Goal: Task Accomplishment & Management: Complete application form

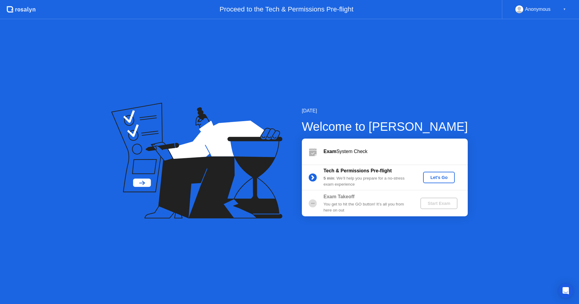
drag, startPoint x: 329, startPoint y: 169, endPoint x: 373, endPoint y: 170, distance: 44.0
click at [370, 169] on b "Tech & Permissions Pre-flight" at bounding box center [357, 170] width 68 height 5
click at [435, 178] on div "Let's Go" at bounding box center [438, 177] width 27 height 5
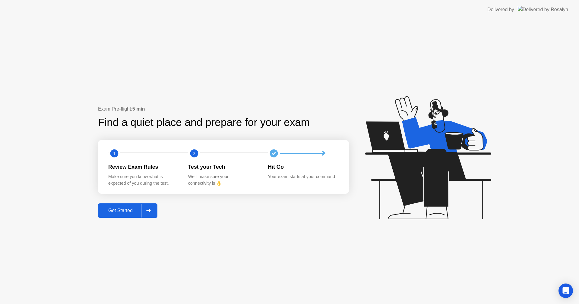
click at [124, 210] on div "Get Started" at bounding box center [120, 210] width 41 height 5
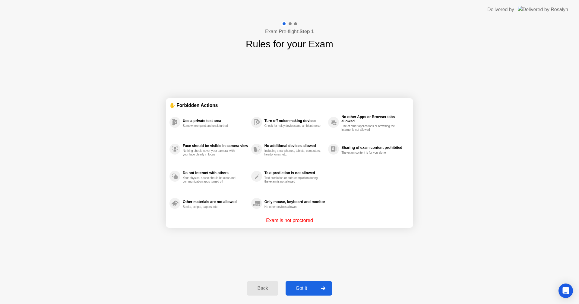
drag, startPoint x: 200, startPoint y: 176, endPoint x: 222, endPoint y: 178, distance: 22.1
click at [225, 176] on div "Do not interact with others Your physical space should be clear and communicati…" at bounding box center [215, 176] width 65 height 14
click at [305, 290] on div "Got it" at bounding box center [301, 288] width 28 height 5
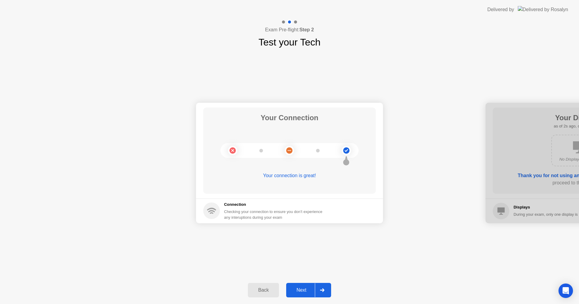
click at [307, 288] on div "Next" at bounding box center [301, 290] width 27 height 5
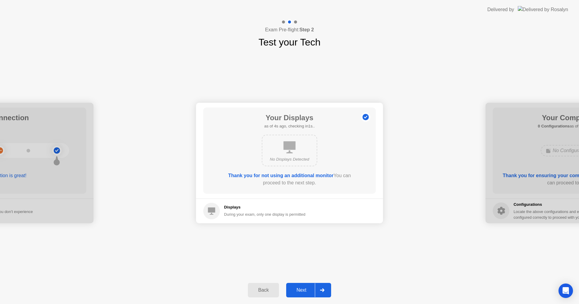
click at [310, 290] on div "Next" at bounding box center [301, 290] width 27 height 5
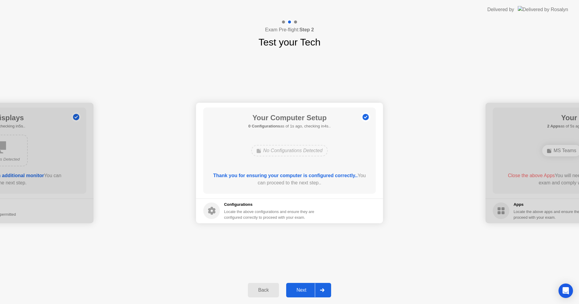
click at [304, 290] on div "Next" at bounding box center [301, 290] width 27 height 5
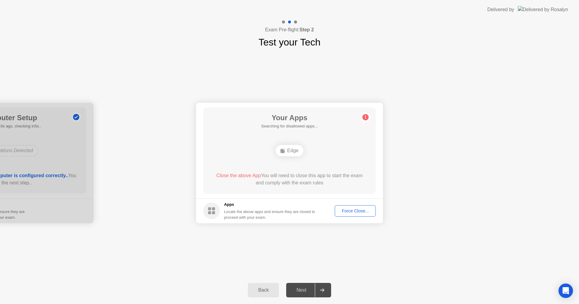
click at [303, 169] on div "Your Apps Searching for disallowed apps... Edge Close the above App You will ne…" at bounding box center [289, 151] width 172 height 86
click at [286, 150] on div "Edge" at bounding box center [288, 150] width 27 height 11
click at [363, 211] on div "Force Close..." at bounding box center [355, 211] width 37 height 5
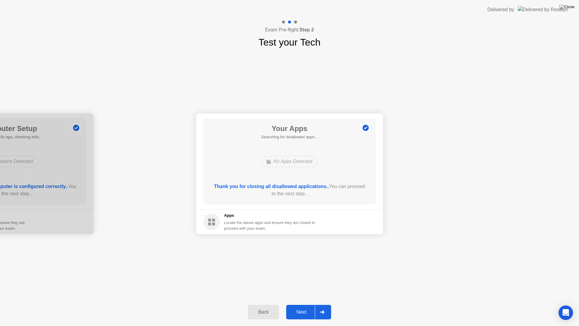
drag, startPoint x: 377, startPoint y: 320, endPoint x: 382, endPoint y: 311, distance: 10.3
click at [377, 304] on div "Back Next" at bounding box center [289, 312] width 579 height 28
click at [308, 304] on div "Next" at bounding box center [301, 311] width 27 height 5
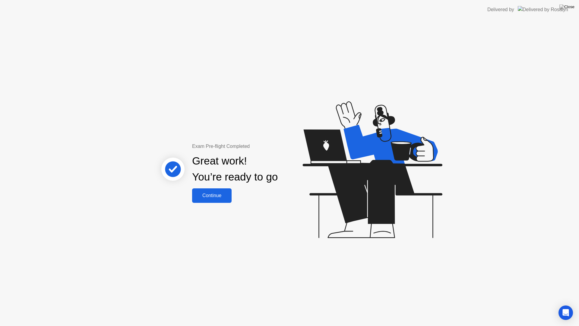
click at [218, 196] on div "Continue" at bounding box center [212, 195] width 36 height 5
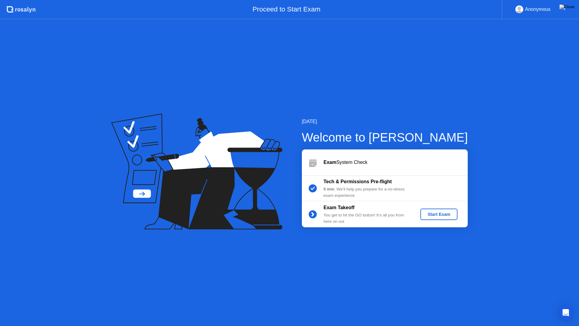
click at [534, 6] on div "Anonymous" at bounding box center [538, 9] width 26 height 8
click at [564, 9] on div "▼" at bounding box center [564, 9] width 3 height 8
click at [533, 9] on div "Anonymous" at bounding box center [538, 9] width 26 height 8
click at [565, 10] on div "▼" at bounding box center [564, 9] width 3 height 8
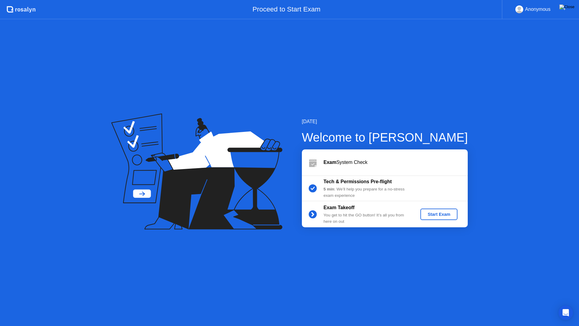
click at [568, 8] on img at bounding box center [566, 7] width 15 height 5
click at [565, 304] on div "Open Intercom Messenger" at bounding box center [566, 312] width 16 height 16
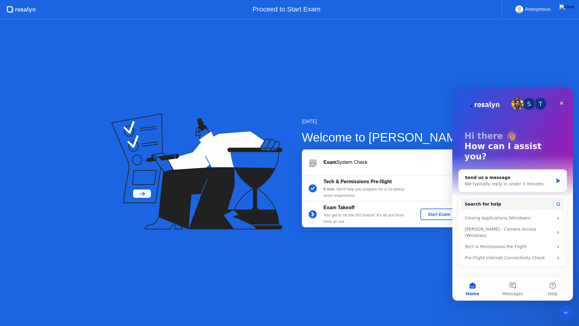
click at [401, 277] on div "[DATE] Welcome to [PERSON_NAME] Exam System Check Tech & Permissions Pre-flight…" at bounding box center [289, 172] width 579 height 306
click at [568, 304] on div "Close Intercom Messenger" at bounding box center [564, 311] width 14 height 14
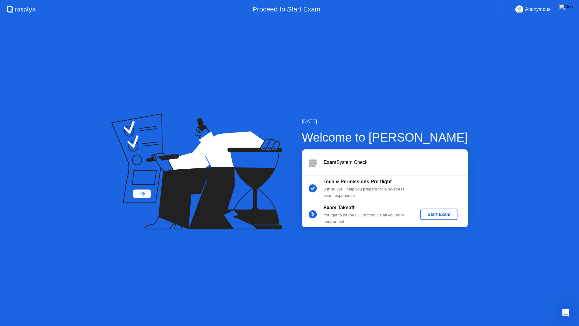
click at [568, 304] on icon "Open Intercom Messenger" at bounding box center [565, 312] width 10 height 10
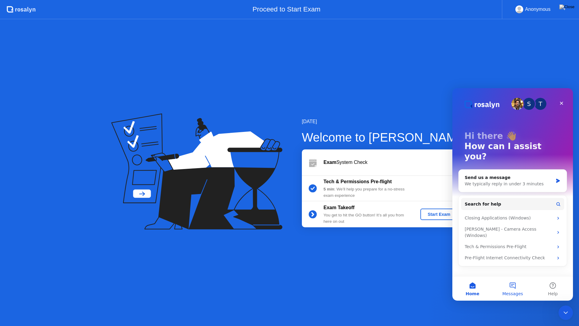
click at [506, 285] on button "Messages" at bounding box center [512, 288] width 40 height 24
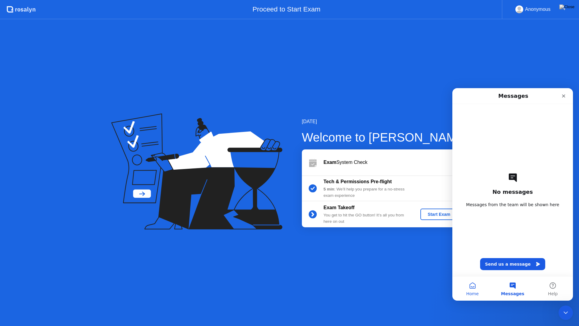
click at [477, 289] on button "Home" at bounding box center [472, 288] width 40 height 24
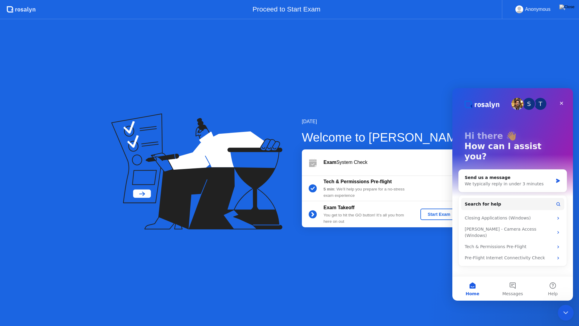
click at [569, 304] on div "Close Intercom Messenger" at bounding box center [564, 311] width 14 height 14
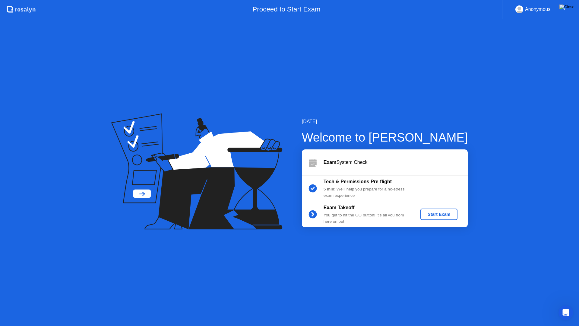
click at [570, 5] on img at bounding box center [566, 7] width 15 height 5
